Goal: Find specific page/section: Find specific page/section

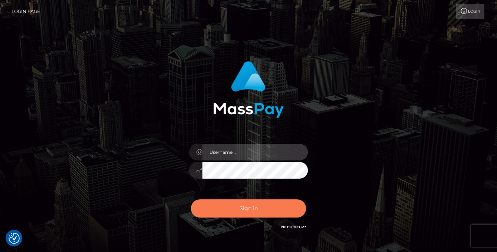
type input "vlad"
click at [252, 213] on button "Sign in" at bounding box center [248, 209] width 115 height 18
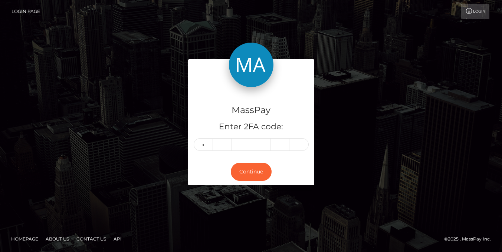
type input "9"
type input "1"
type input "5"
type input "6"
type input "7"
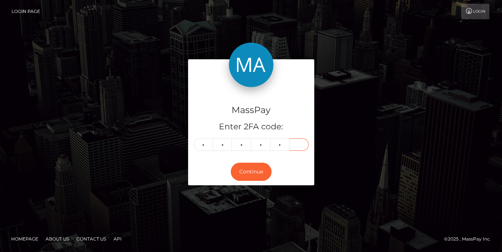
type input "3"
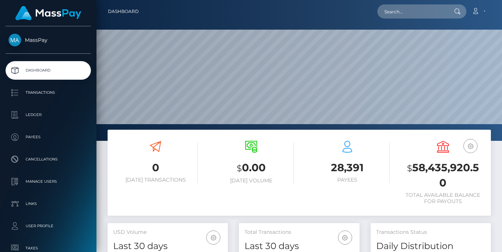
scroll to position [132, 121]
click at [409, 14] on input "text" at bounding box center [413, 11] width 70 height 14
paste input "auth0|cIBSLbyz5iZNN09ijogoGmDI8lW2"
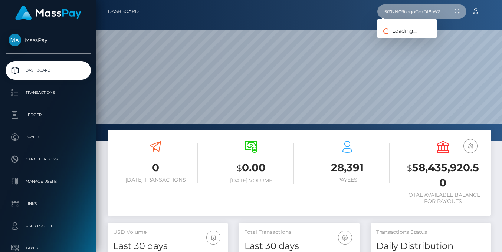
type input "auth0|cIBSLbyz5iZNN09ijogoGmDI8lW2"
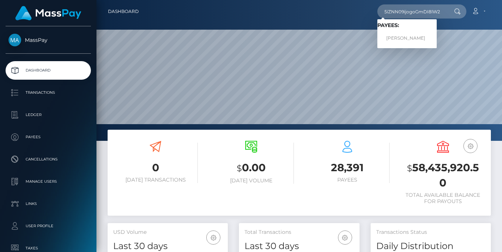
scroll to position [0, 0]
click at [424, 38] on link "Rolando Santos" at bounding box center [407, 39] width 59 height 14
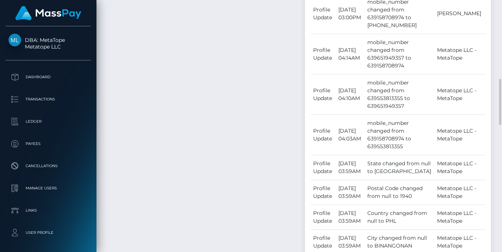
scroll to position [346, 0]
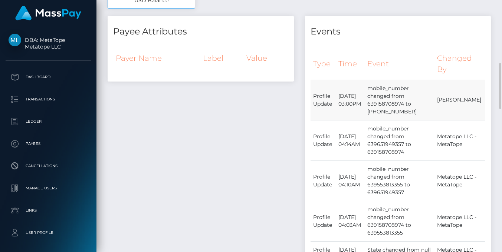
drag, startPoint x: 311, startPoint y: 93, endPoint x: 472, endPoint y: 104, distance: 161.1
click at [472, 104] on tr "Profile Update September 16, 2025 03:00PM mobile_number changed from 6391587089…" at bounding box center [398, 100] width 175 height 40
copy tr "Profile Update September 16, 2025 03:00PM mobile_number changed from 6391587089…"
